Goal: Find contact information: Find contact information

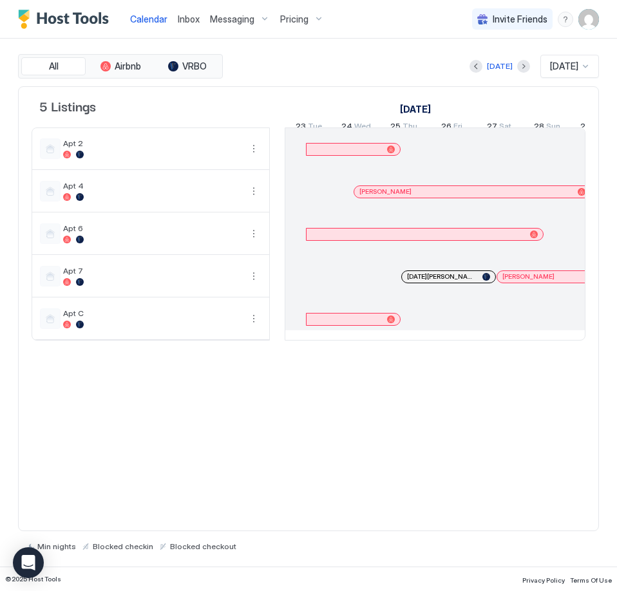
scroll to position [0, 715]
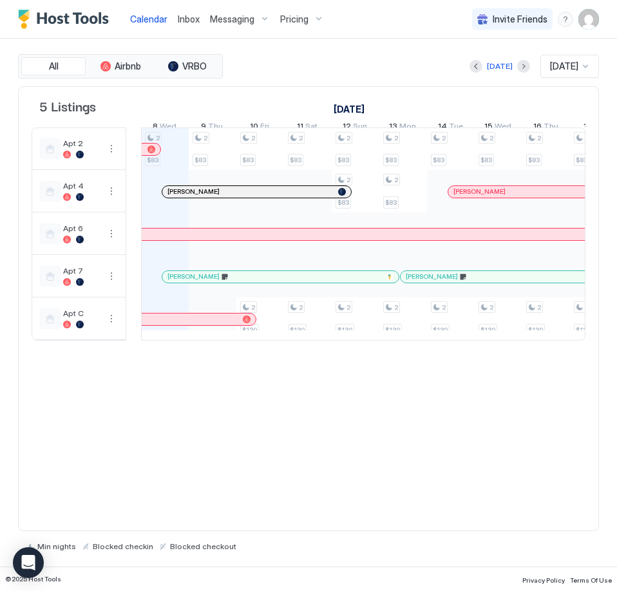
drag, startPoint x: 271, startPoint y: 170, endPoint x: 127, endPoint y: 164, distance: 143.7
click at [127, 164] on td at bounding box center [133, 233] width 15 height 213
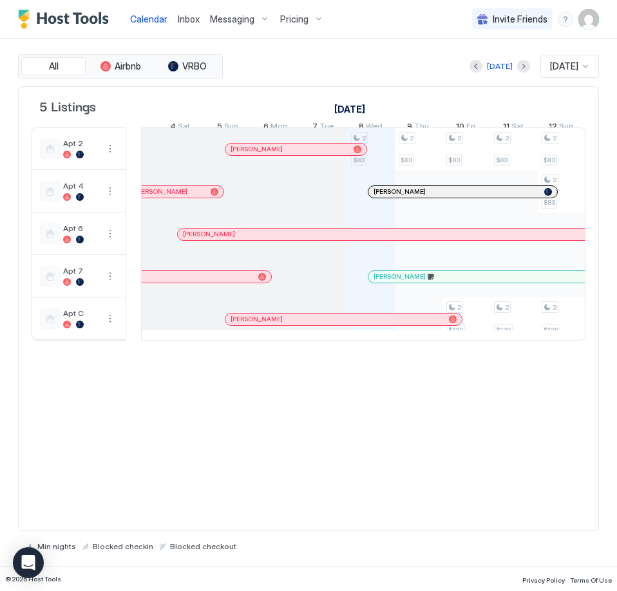
scroll to position [0, 483]
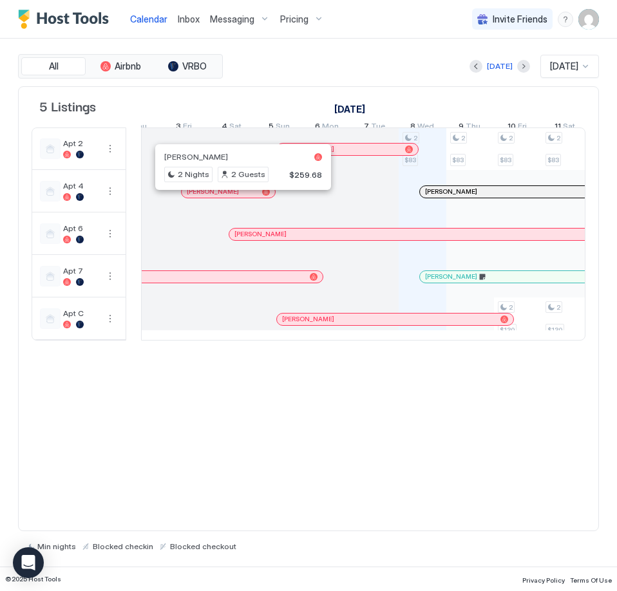
click at [238, 197] on div at bounding box center [237, 192] width 10 height 10
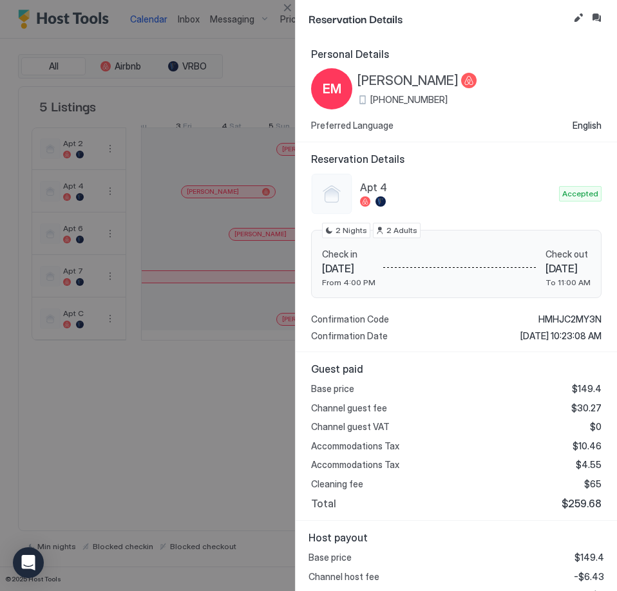
scroll to position [60, 0]
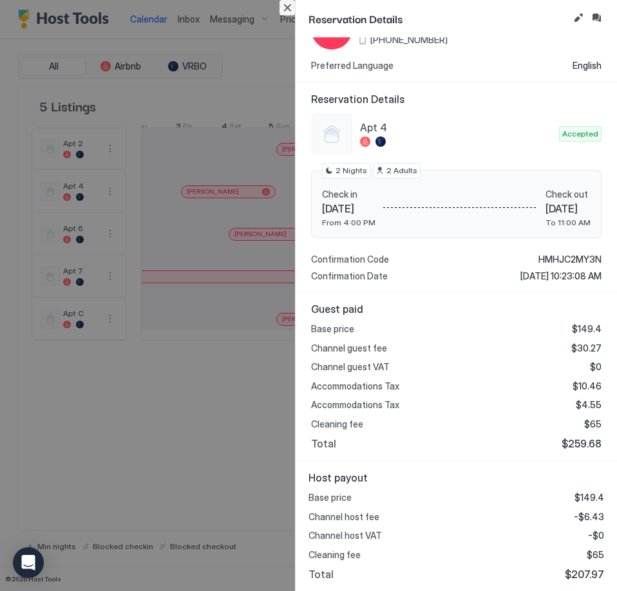
click at [288, 14] on button "Close" at bounding box center [286, 7] width 15 height 15
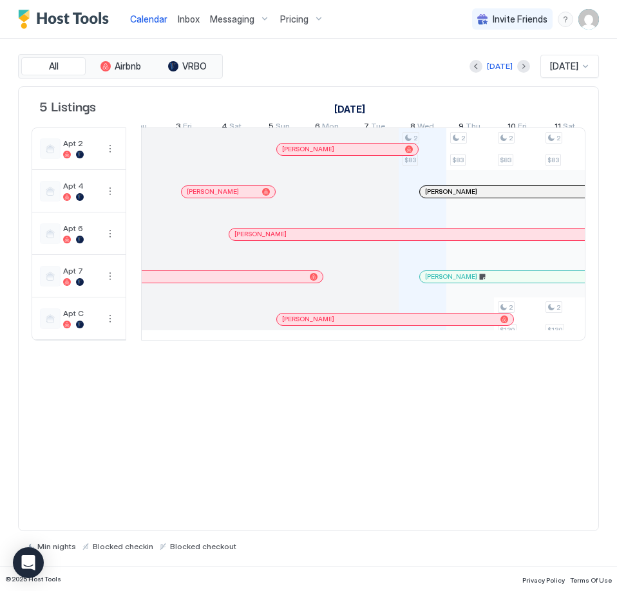
click at [326, 153] on div "[PERSON_NAME]" at bounding box center [341, 149] width 118 height 8
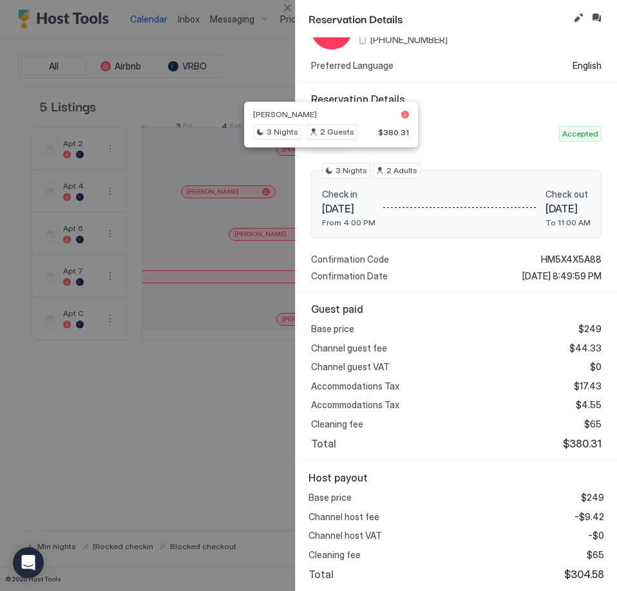
click at [472, 58] on div "RA [PERSON_NAME] [PHONE_NUMBER] Preferred Language English" at bounding box center [456, 39] width 290 height 63
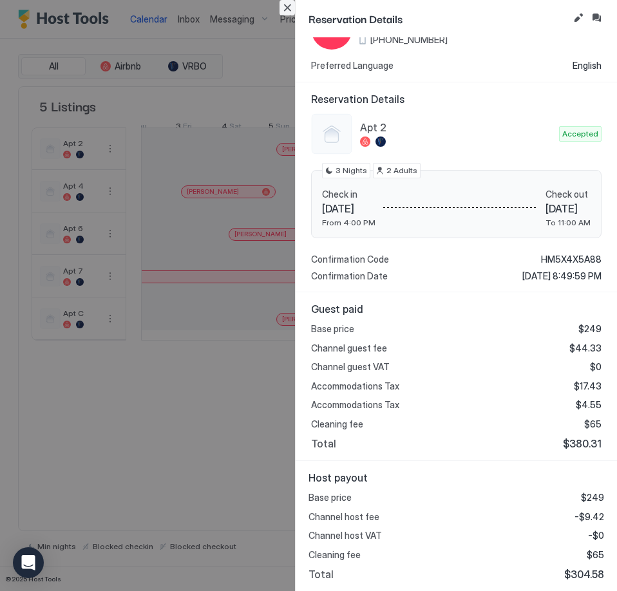
click at [290, 6] on button "Close" at bounding box center [286, 7] width 15 height 15
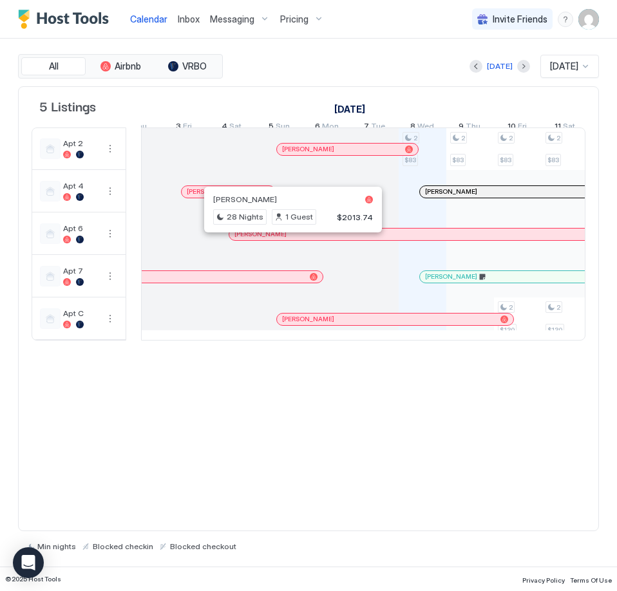
click at [288, 239] on div at bounding box center [288, 234] width 10 height 10
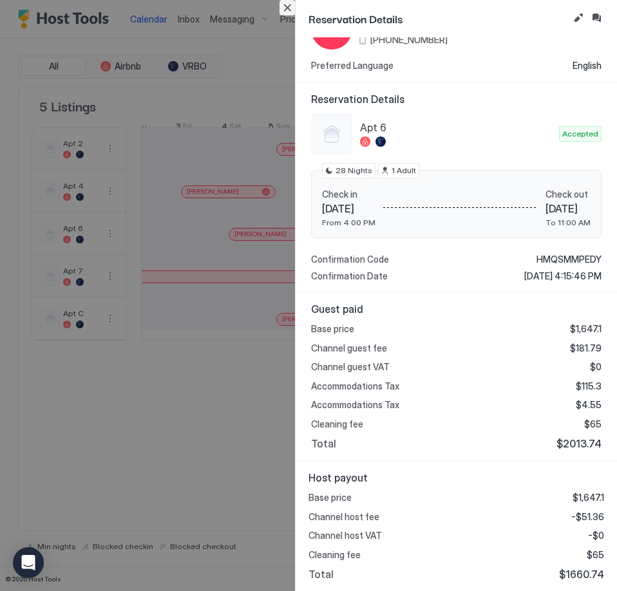
click at [287, 10] on button "Close" at bounding box center [286, 7] width 15 height 15
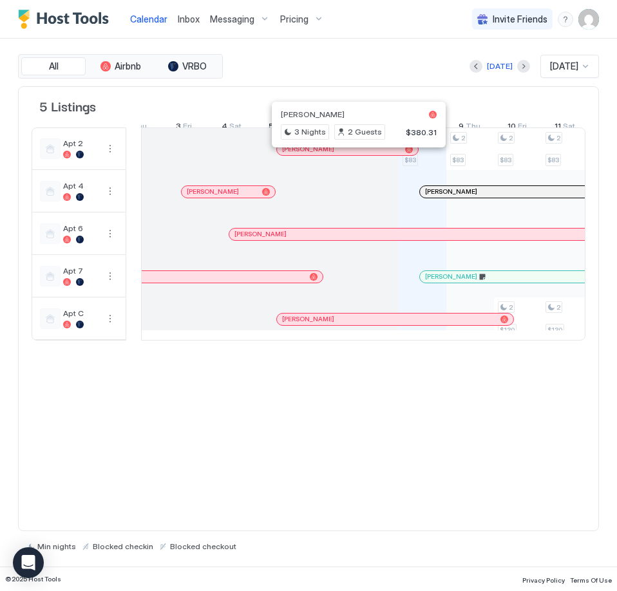
click at [354, 154] on div at bounding box center [354, 149] width 10 height 10
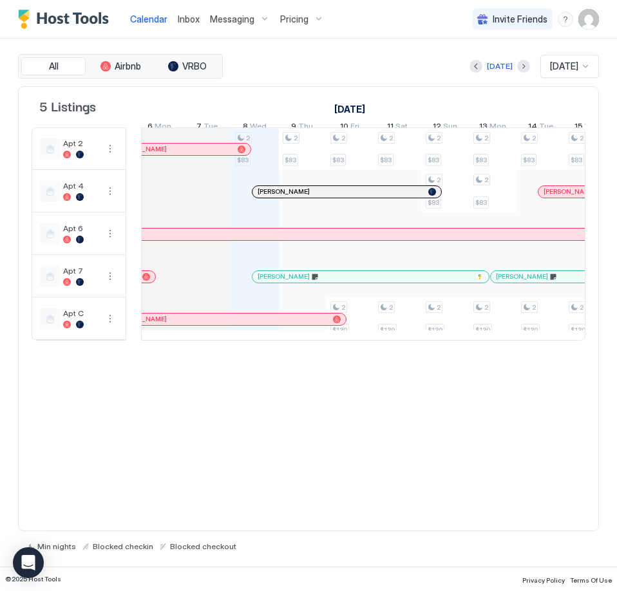
scroll to position [0, 666]
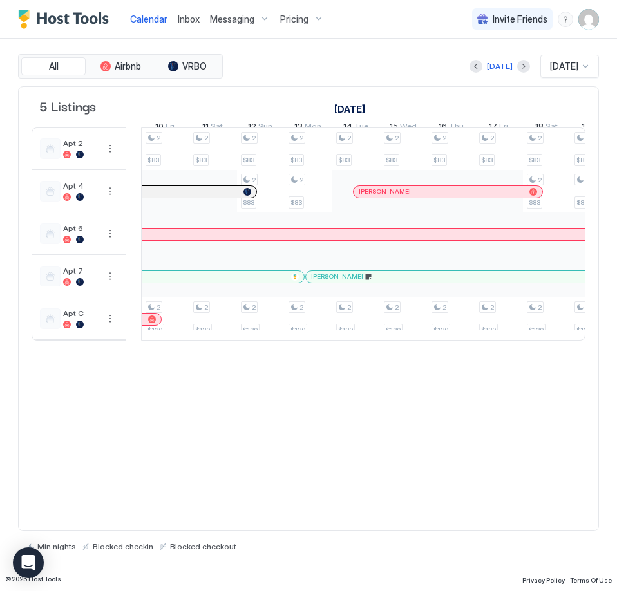
click at [492, 282] on div at bounding box center [492, 277] width 10 height 10
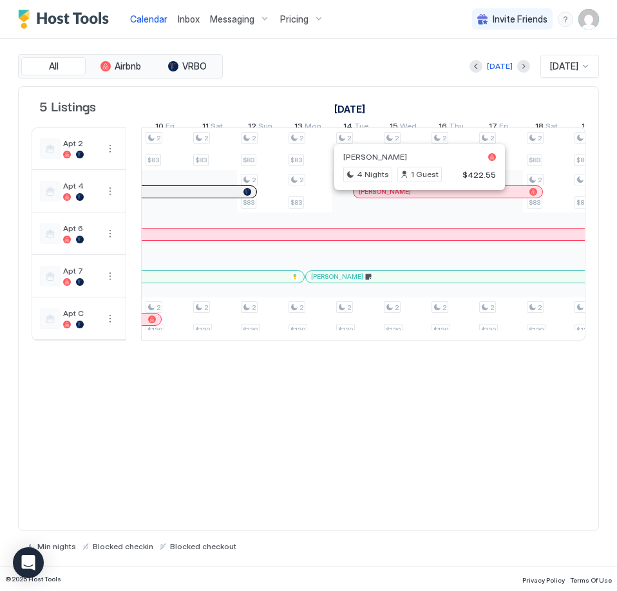
click at [415, 197] on div at bounding box center [414, 192] width 10 height 10
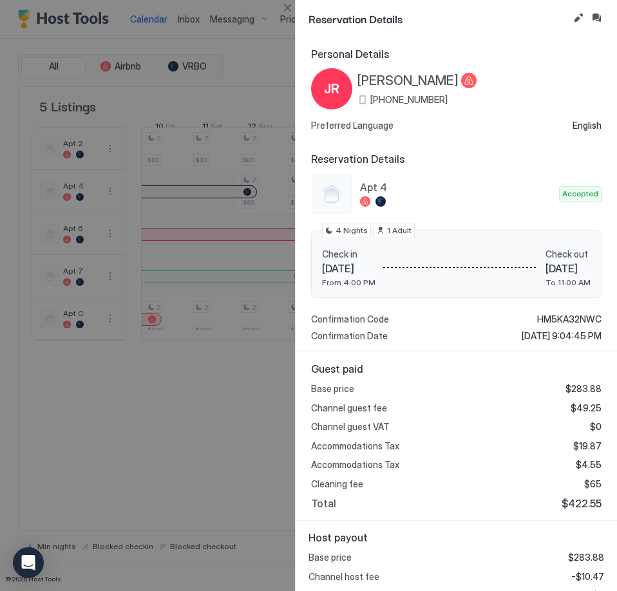
scroll to position [60, 0]
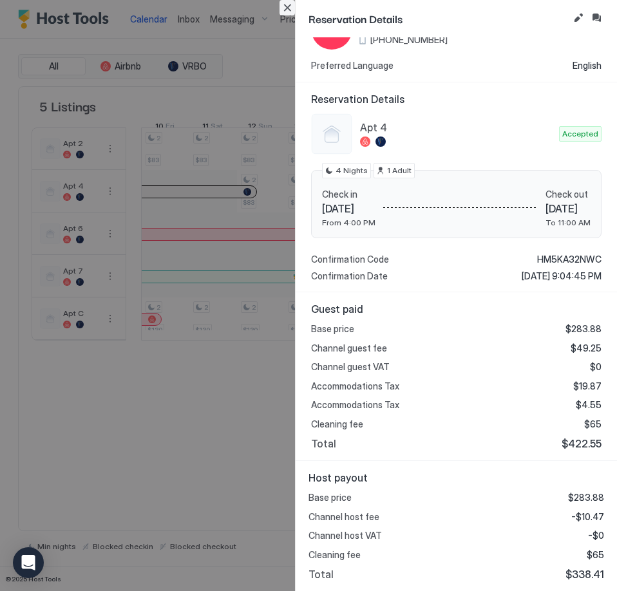
click at [283, 6] on button "Close" at bounding box center [286, 7] width 15 height 15
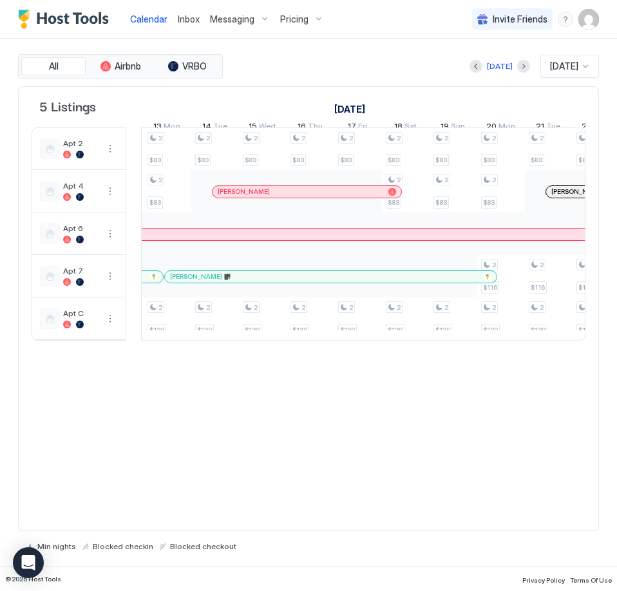
scroll to position [0, 1004]
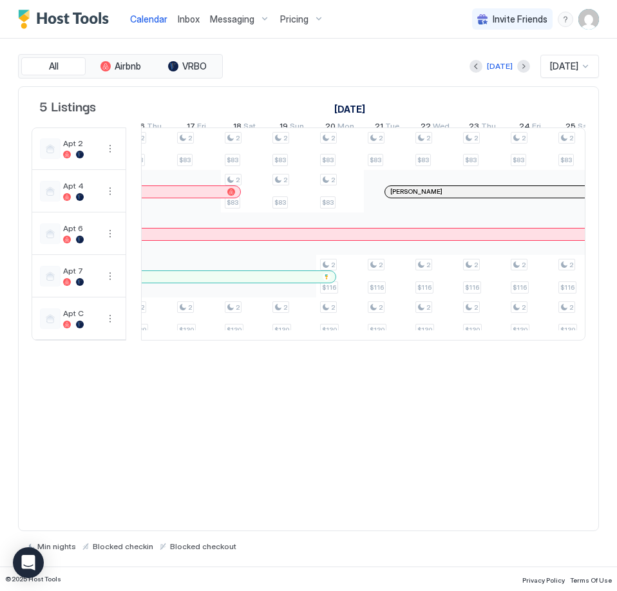
click at [480, 196] on div "[PERSON_NAME]" at bounding box center [544, 191] width 308 height 8
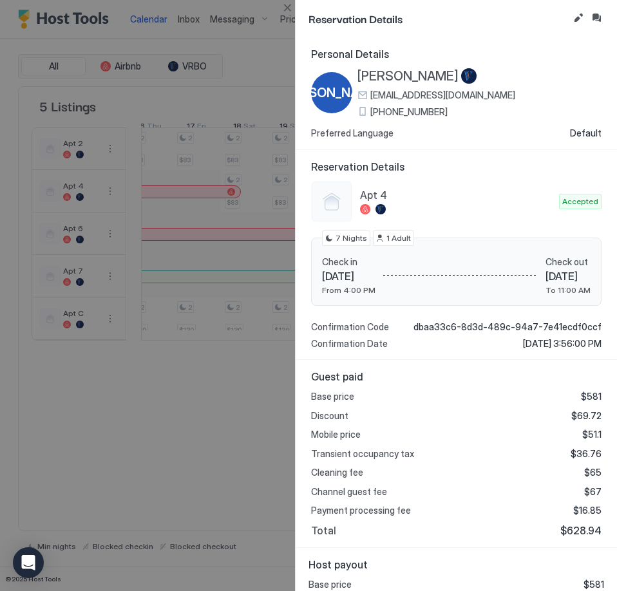
scroll to position [68, 0]
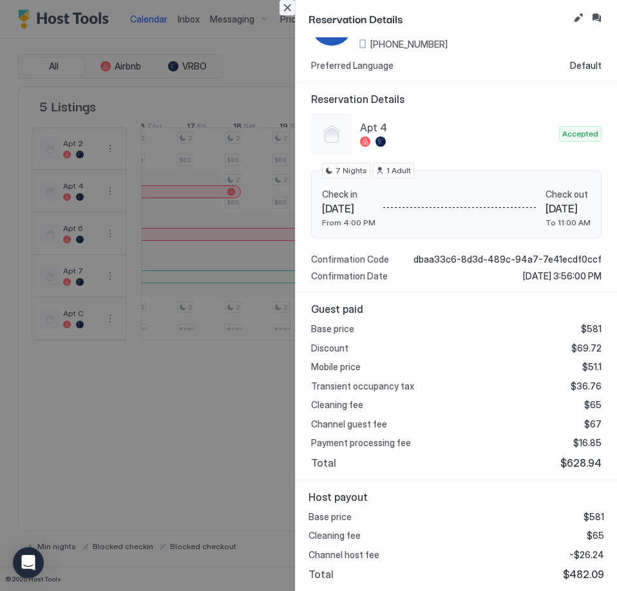
click at [286, 9] on button "Close" at bounding box center [286, 7] width 15 height 15
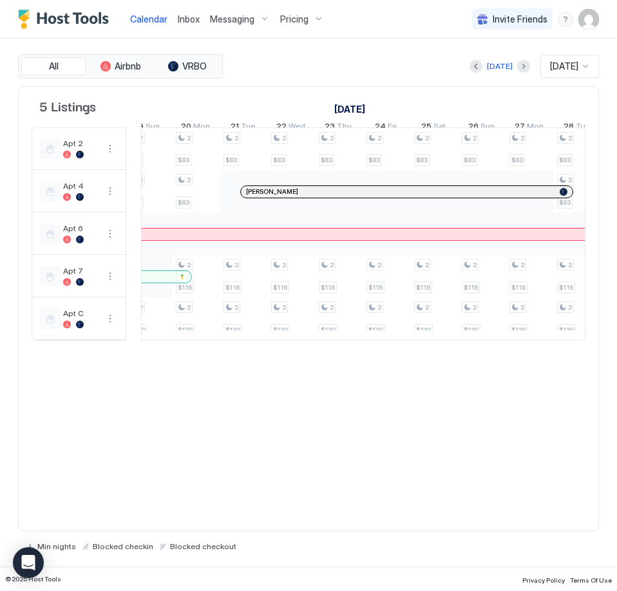
scroll to position [0, 1300]
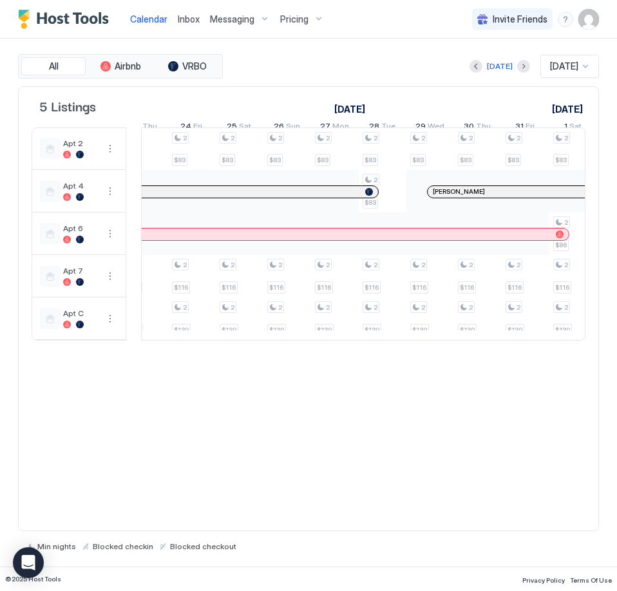
click at [496, 196] on div "[PERSON_NAME]" at bounding box center [522, 191] width 178 height 8
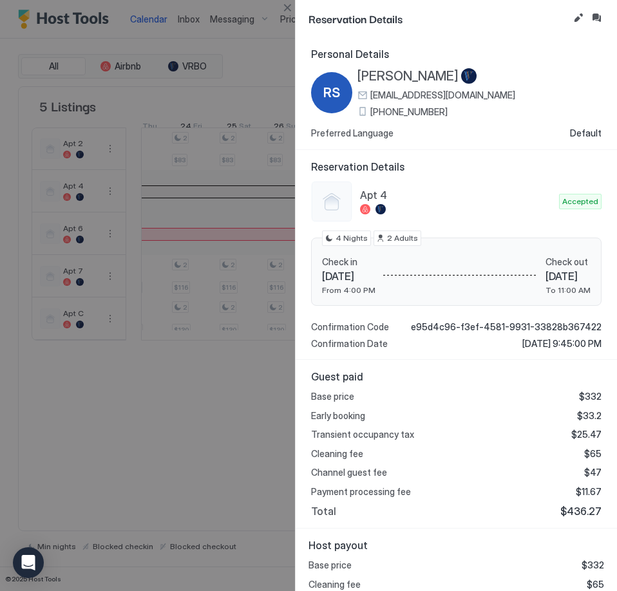
scroll to position [49, 0]
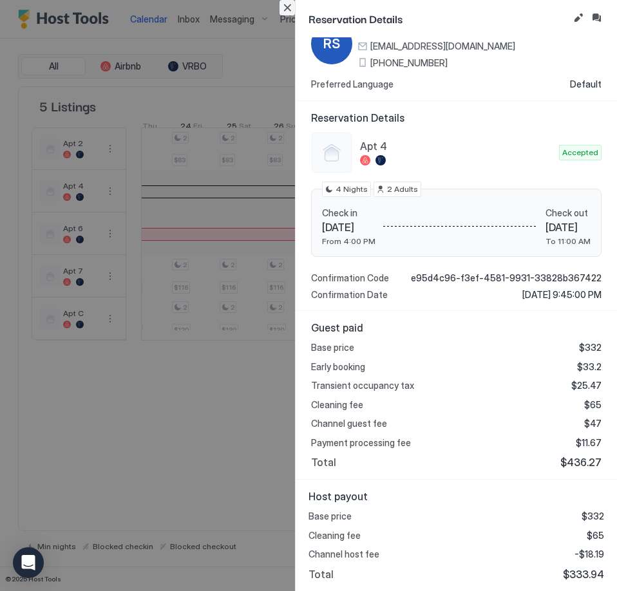
click at [286, 10] on button "Close" at bounding box center [286, 7] width 15 height 15
